Goal: Transaction & Acquisition: Purchase product/service

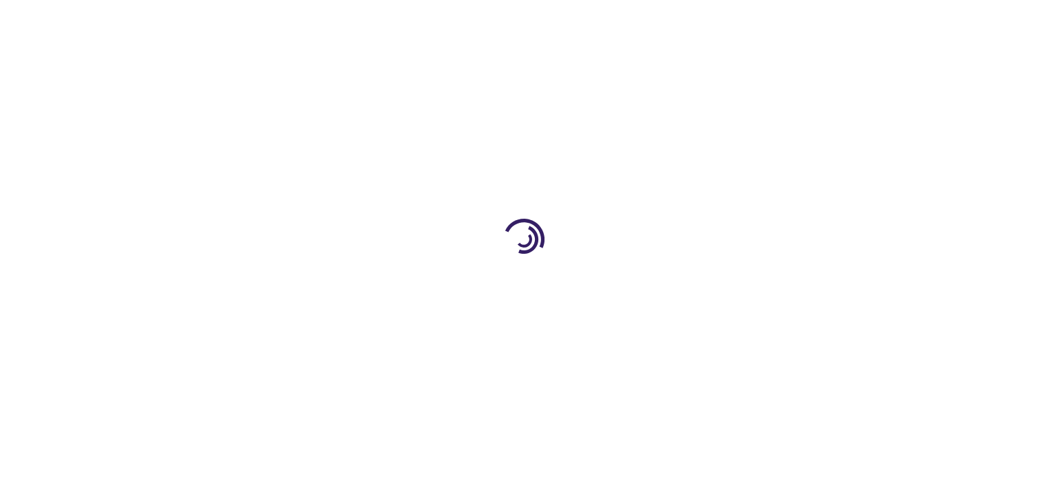
type input "0"
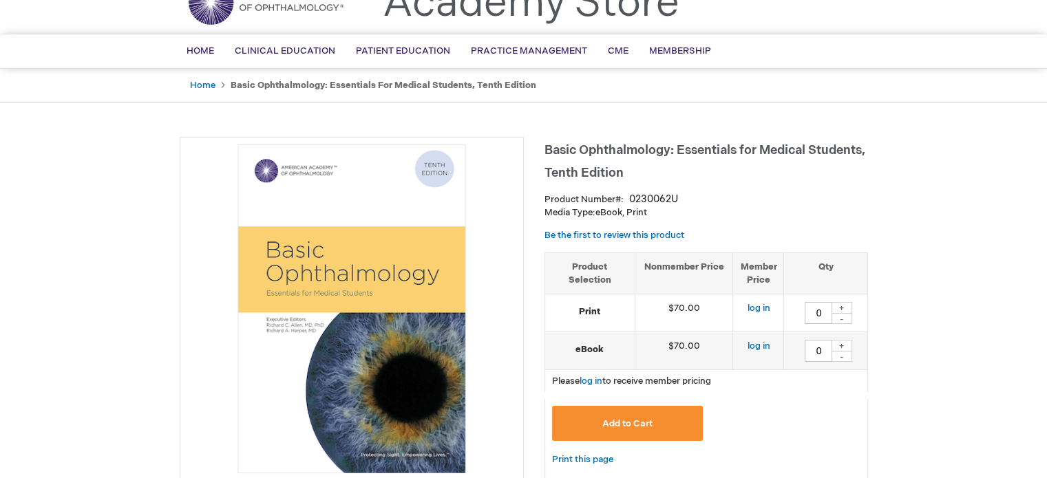
scroll to position [92, 0]
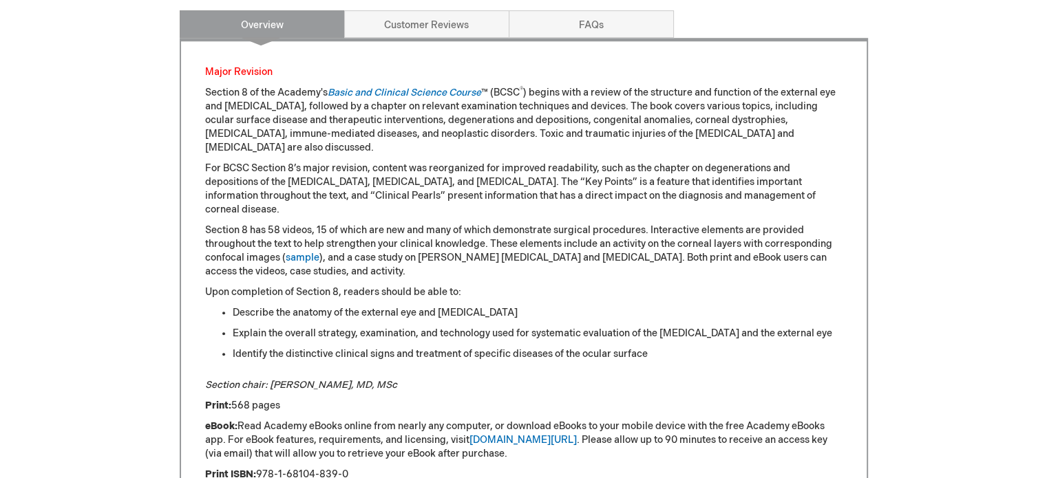
scroll to position [694, 0]
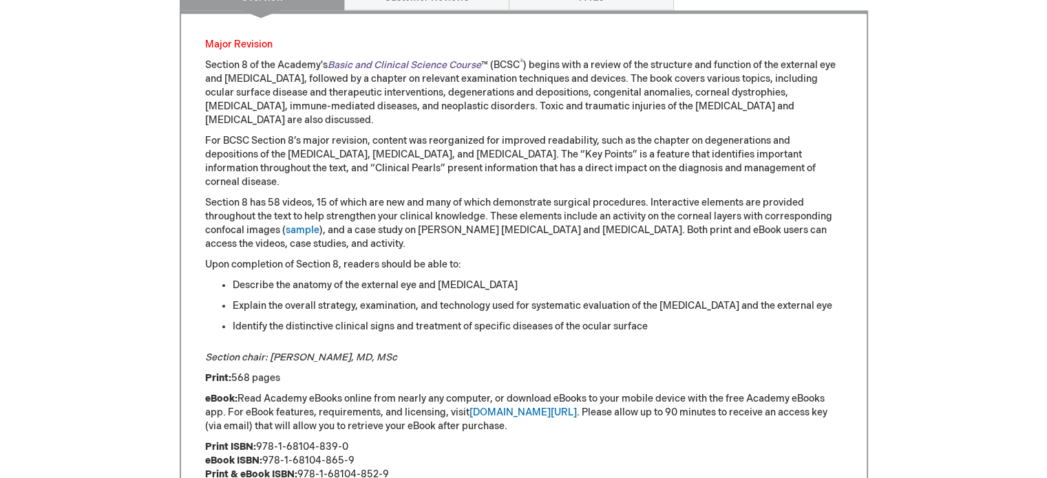
click at [437, 64] on link "Basic and Clinical Science Course" at bounding box center [404, 65] width 153 height 12
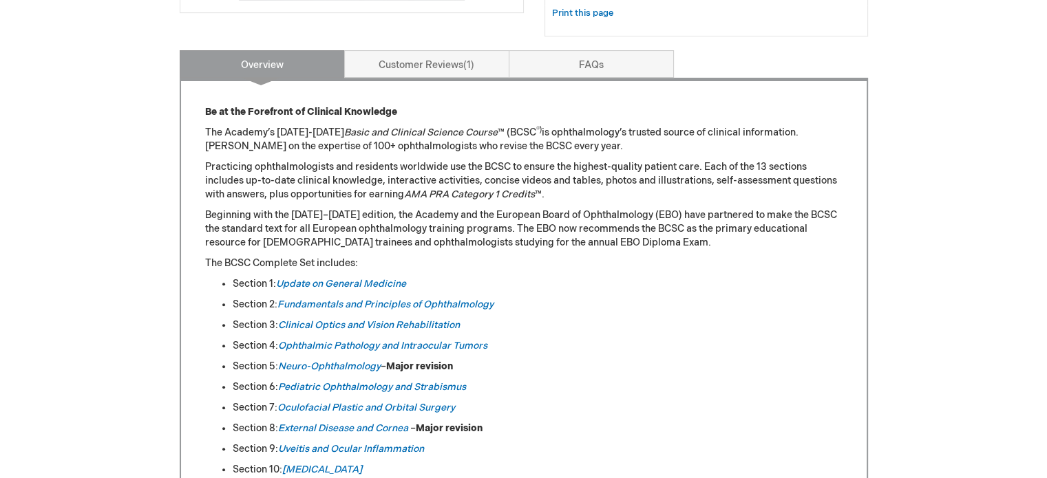
scroll to position [551, 0]
